Goal: Find specific page/section: Find specific page/section

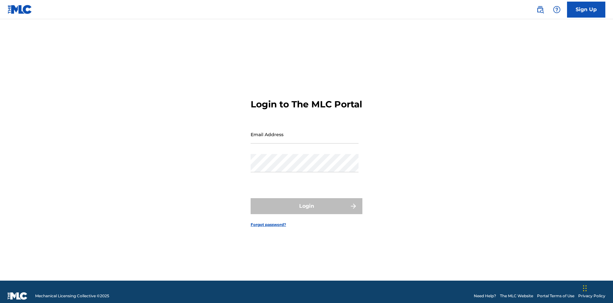
scroll to position [8, 0]
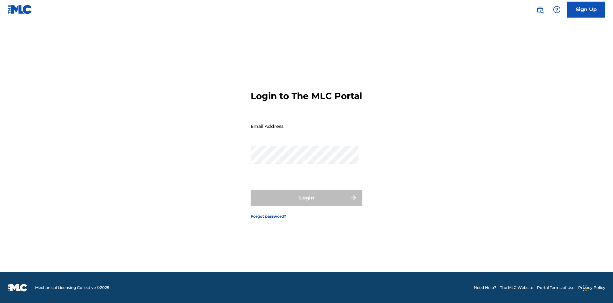
click at [305, 131] on input "Email Address" at bounding box center [305, 126] width 108 height 18
type input "[PERSON_NAME][EMAIL_ADDRESS][PERSON_NAME][DOMAIN_NAME]"
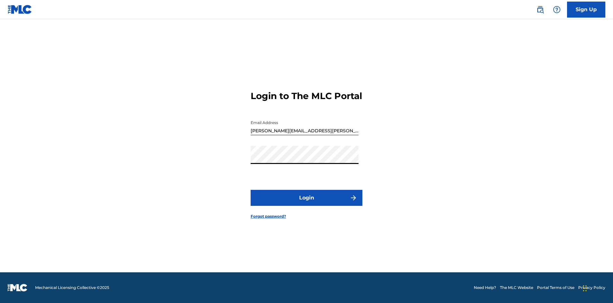
click at [307, 203] on button "Login" at bounding box center [307, 198] width 112 height 16
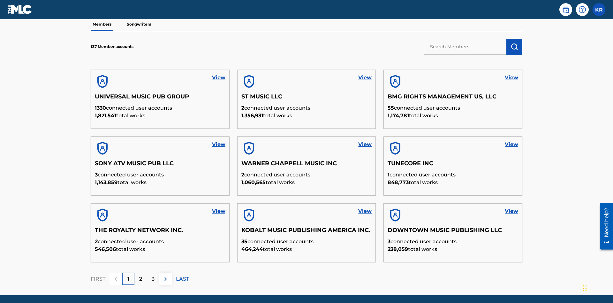
click at [465, 46] on input "text" at bounding box center [465, 47] width 82 height 16
type input "QUEEN PUBLISHA"
click at [515, 43] on img "submit" at bounding box center [515, 47] width 8 height 8
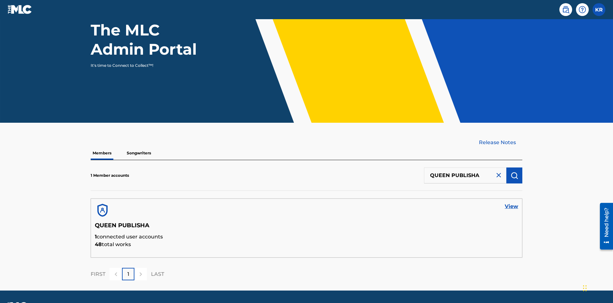
click at [512, 203] on link "View" at bounding box center [511, 207] width 13 height 8
